Goal: Find specific page/section: Find specific page/section

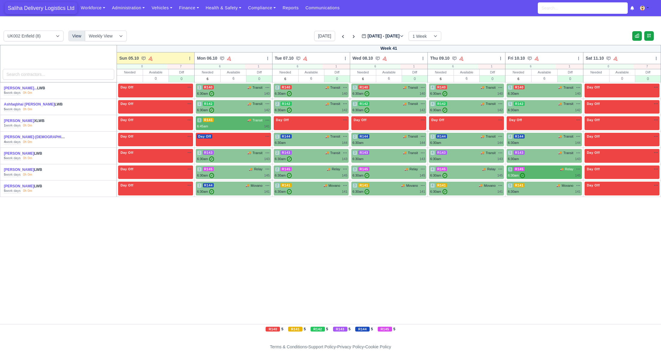
click at [40, 10] on span "Saliha Delivery Logistics Ltd" at bounding box center [41, 8] width 73 height 12
click at [179, 7] on link "Finance" at bounding box center [189, 8] width 27 height 12
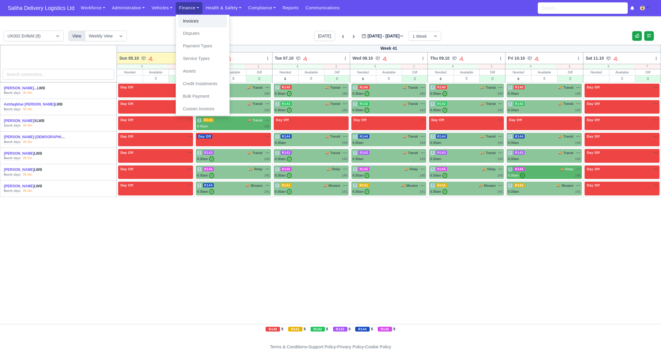
click at [188, 21] on link "Invoices" at bounding box center [202, 21] width 49 height 13
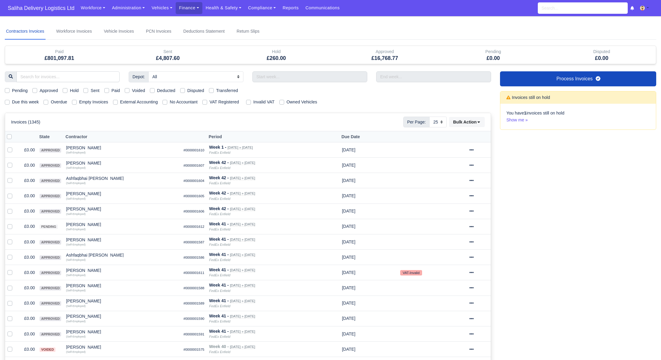
select select "25"
click at [92, 91] on label "Sent" at bounding box center [95, 90] width 9 height 7
click at [88, 91] on input "Sent" at bounding box center [85, 89] width 5 height 5
checkbox input "true"
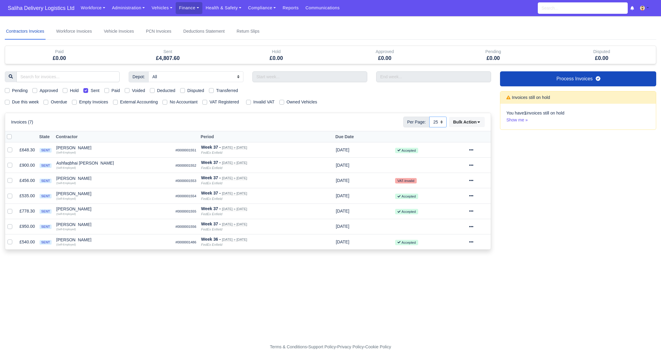
click at [441, 121] on select "10 25 50" at bounding box center [438, 122] width 17 height 11
select select "50"
click at [430, 117] on select "10 25 50" at bounding box center [438, 122] width 17 height 11
click at [35, 6] on span "Saliha Delivery Logistics Ltd" at bounding box center [41, 8] width 73 height 12
